Goal: Information Seeking & Learning: Learn about a topic

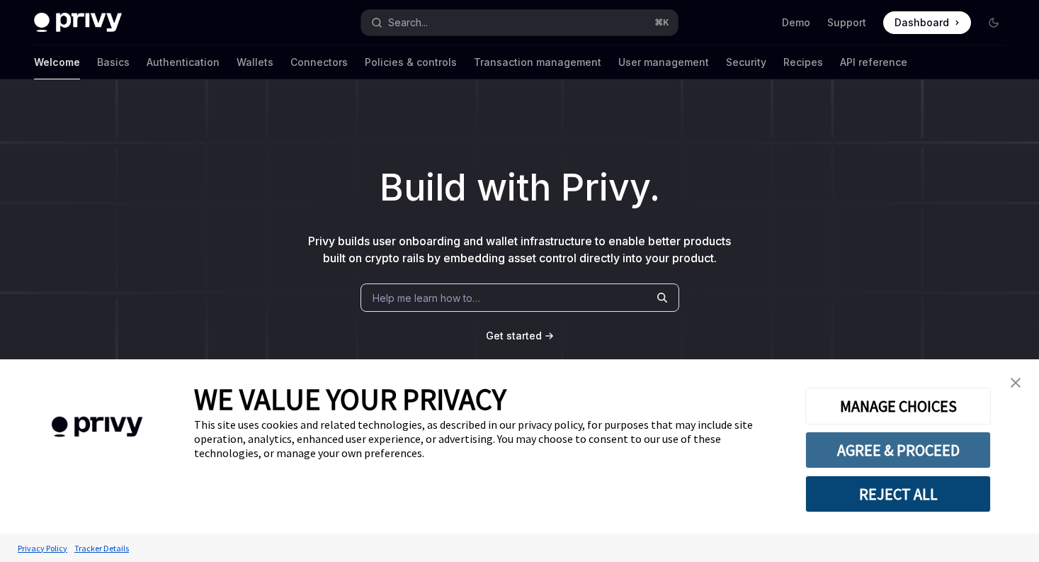
click at [892, 449] on button "AGREE & PROCEED" at bounding box center [898, 449] width 186 height 37
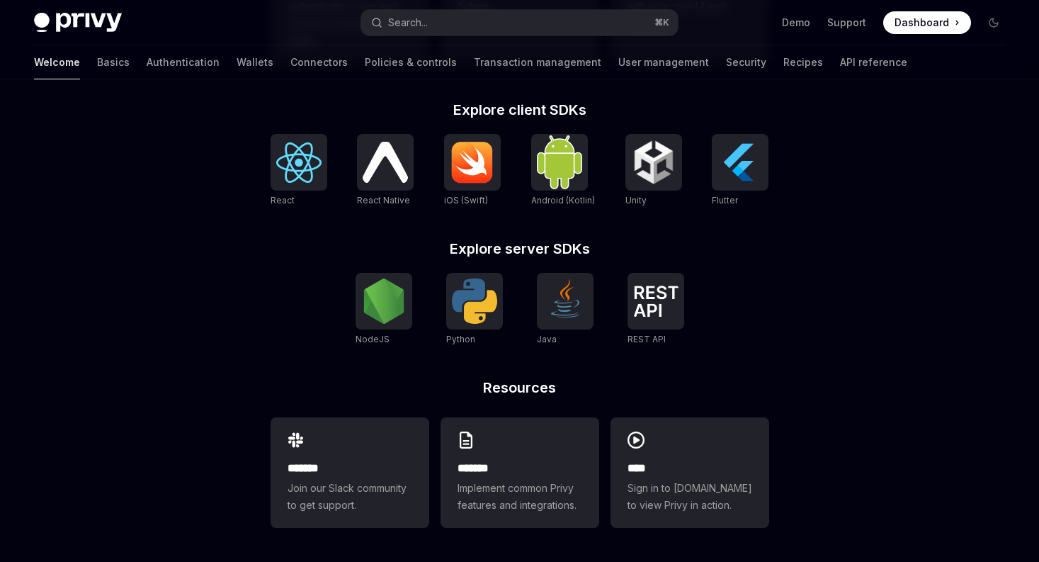
scroll to position [599, 0]
click at [293, 166] on img at bounding box center [298, 162] width 45 height 40
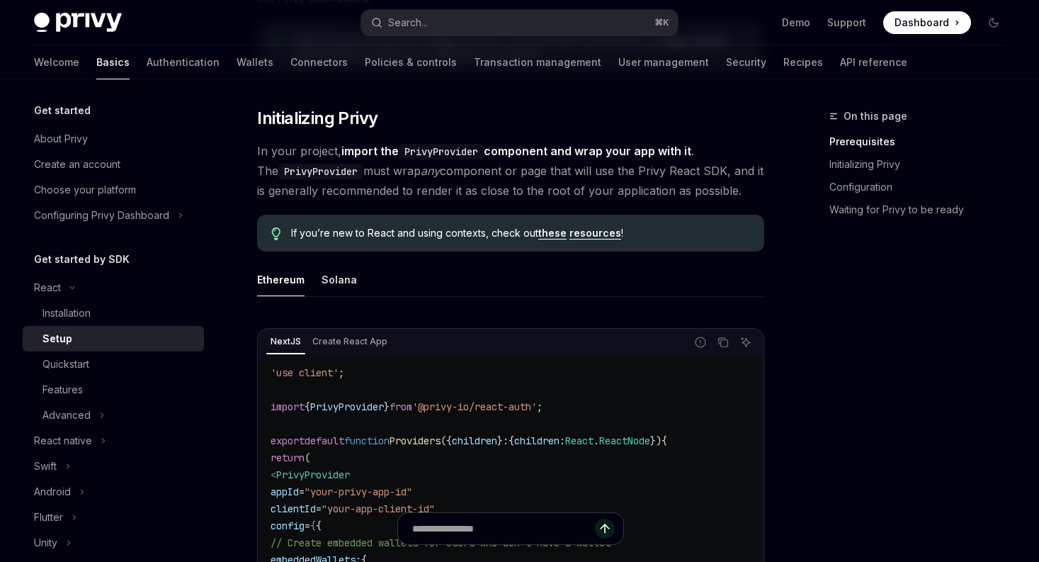
scroll to position [261, 0]
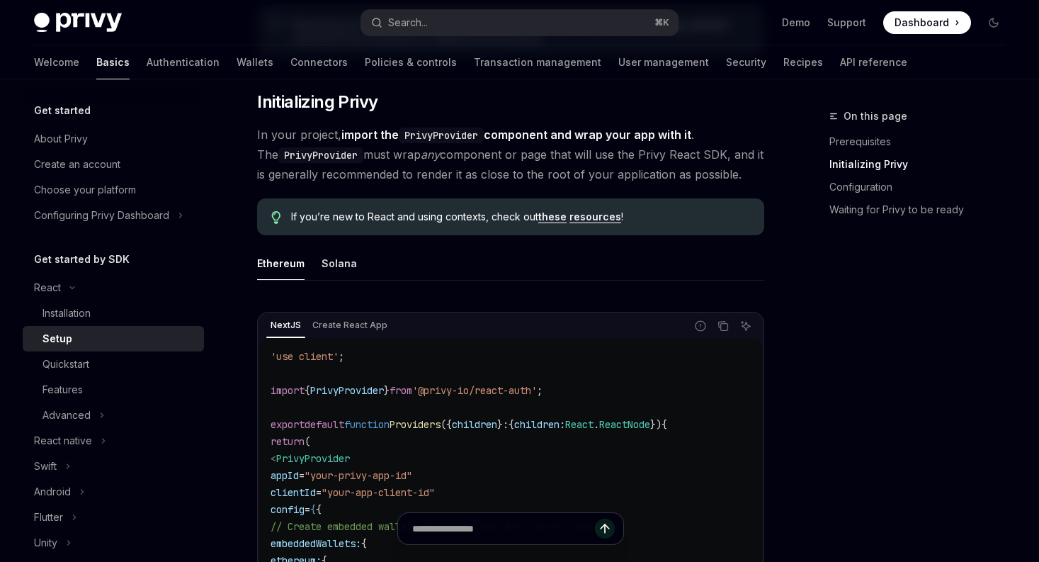
click at [548, 217] on link "these" at bounding box center [552, 216] width 28 height 13
click at [594, 217] on link "resources" at bounding box center [596, 216] width 52 height 13
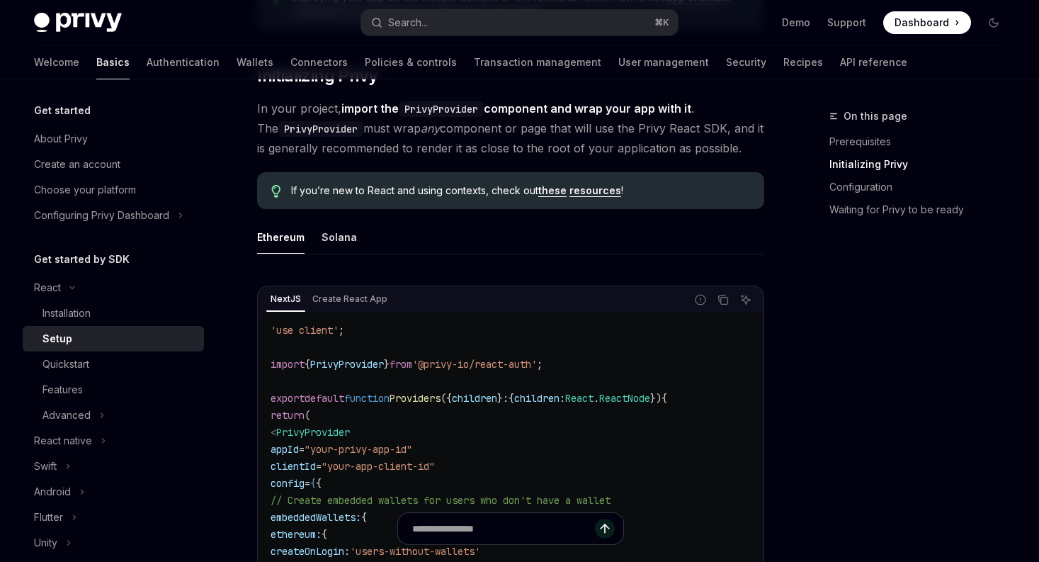
scroll to position [294, 0]
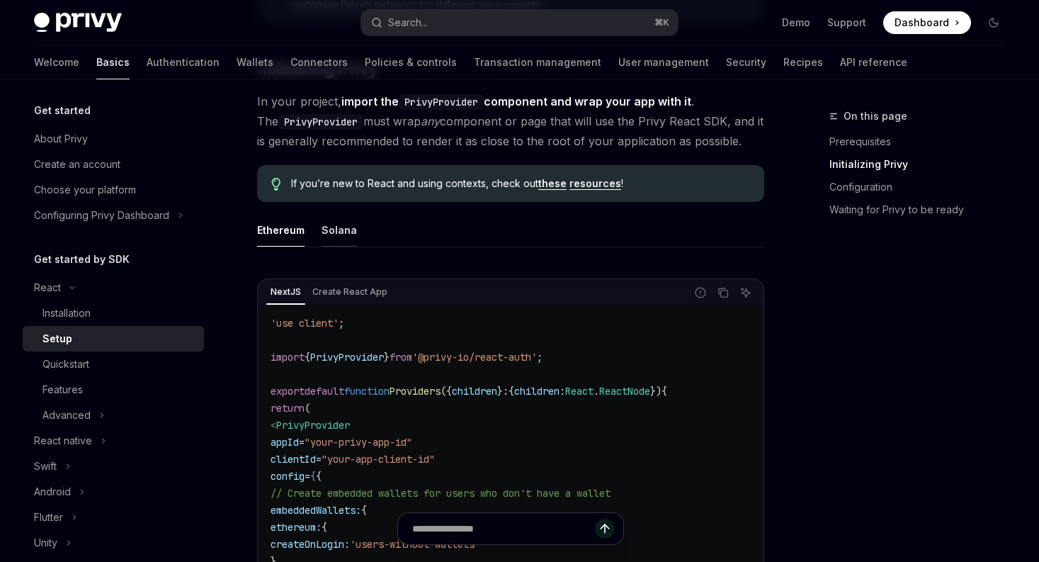
click at [348, 227] on div "Solana" at bounding box center [339, 229] width 35 height 33
click at [290, 230] on div "Ethereum" at bounding box center [280, 229] width 47 height 33
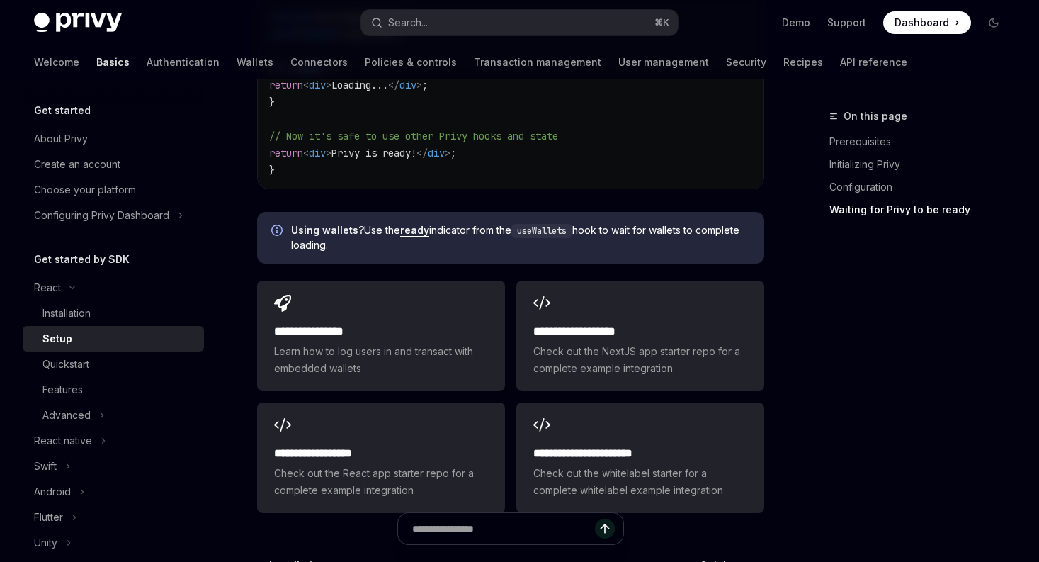
scroll to position [1851, 0]
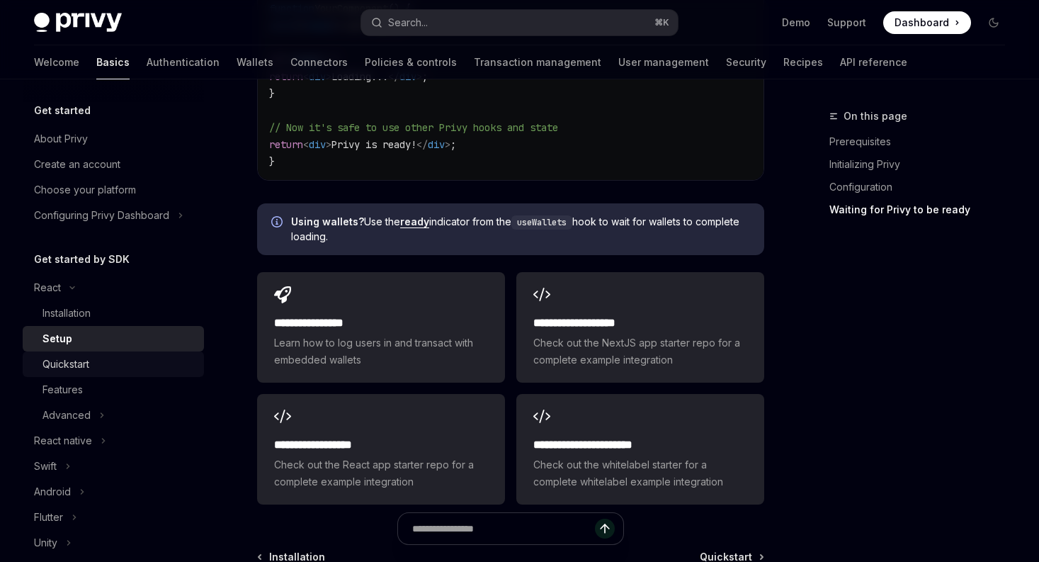
click at [57, 366] on div "Quickstart" at bounding box center [66, 364] width 47 height 17
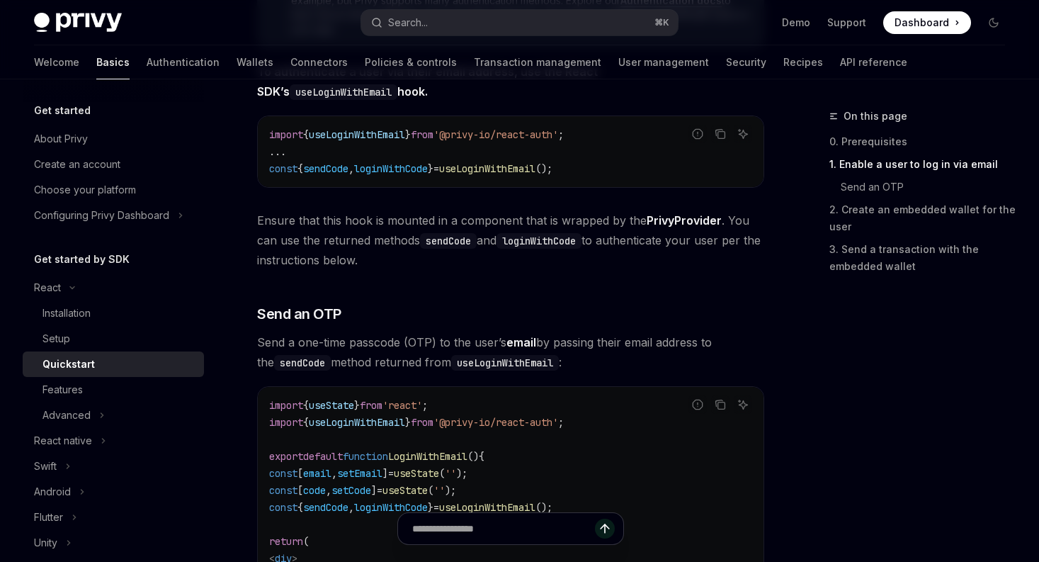
scroll to position [383, 0]
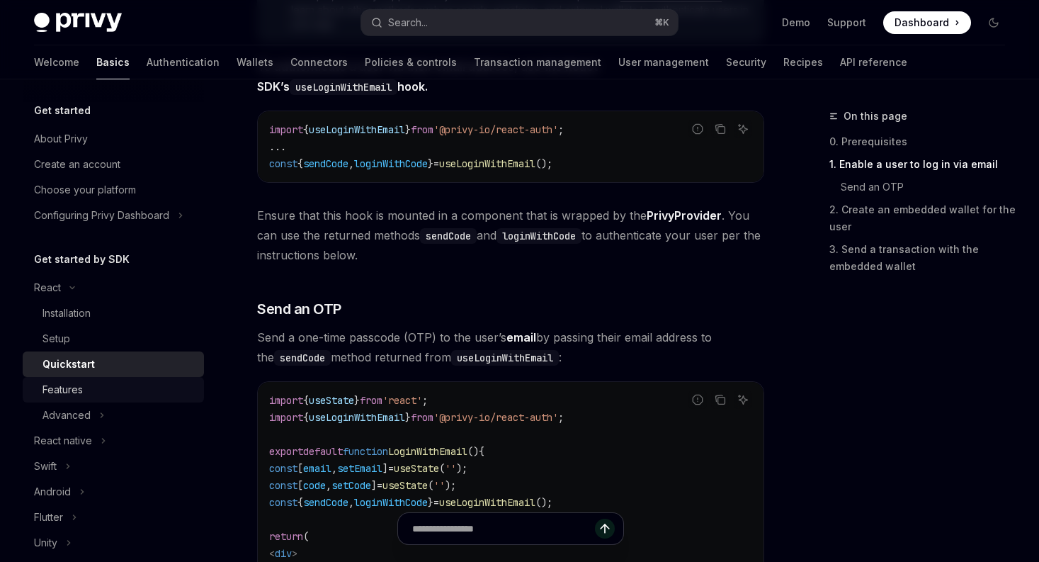
click at [51, 385] on div "Features" at bounding box center [63, 389] width 40 height 17
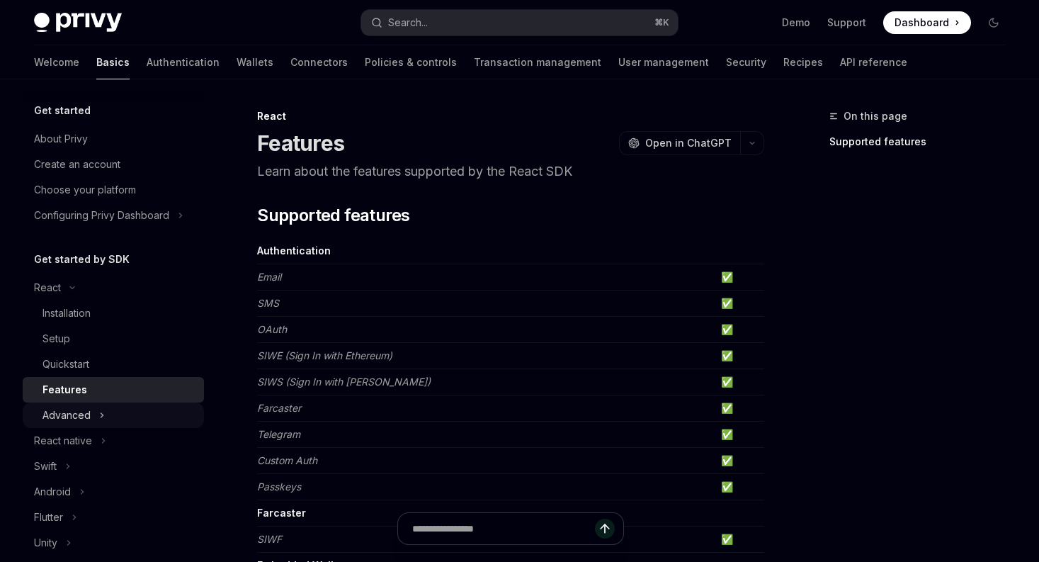
click at [55, 407] on div "Advanced" at bounding box center [67, 415] width 48 height 17
type textarea "*"
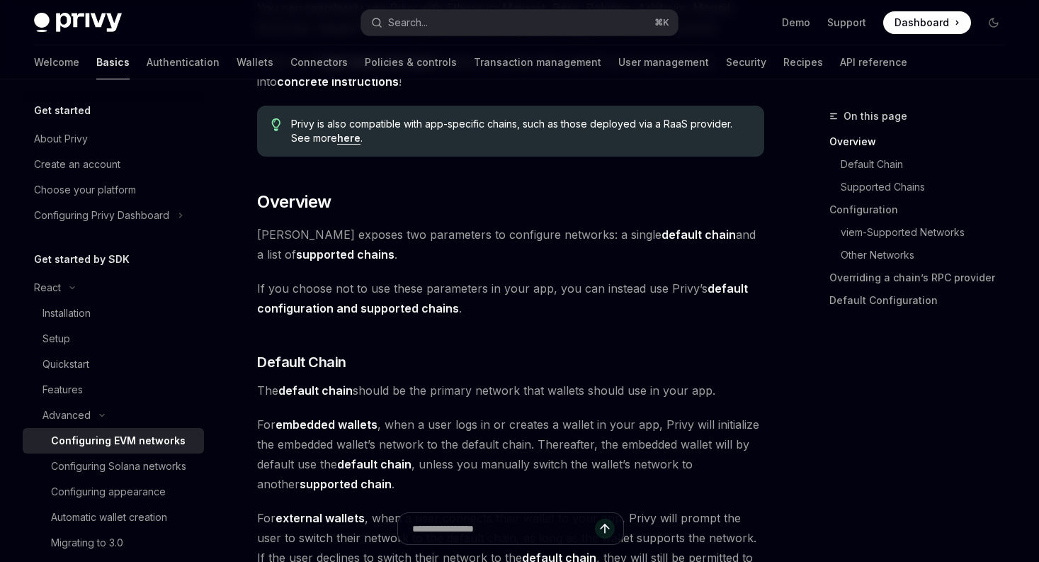
scroll to position [236, 0]
